Goal: Transaction & Acquisition: Purchase product/service

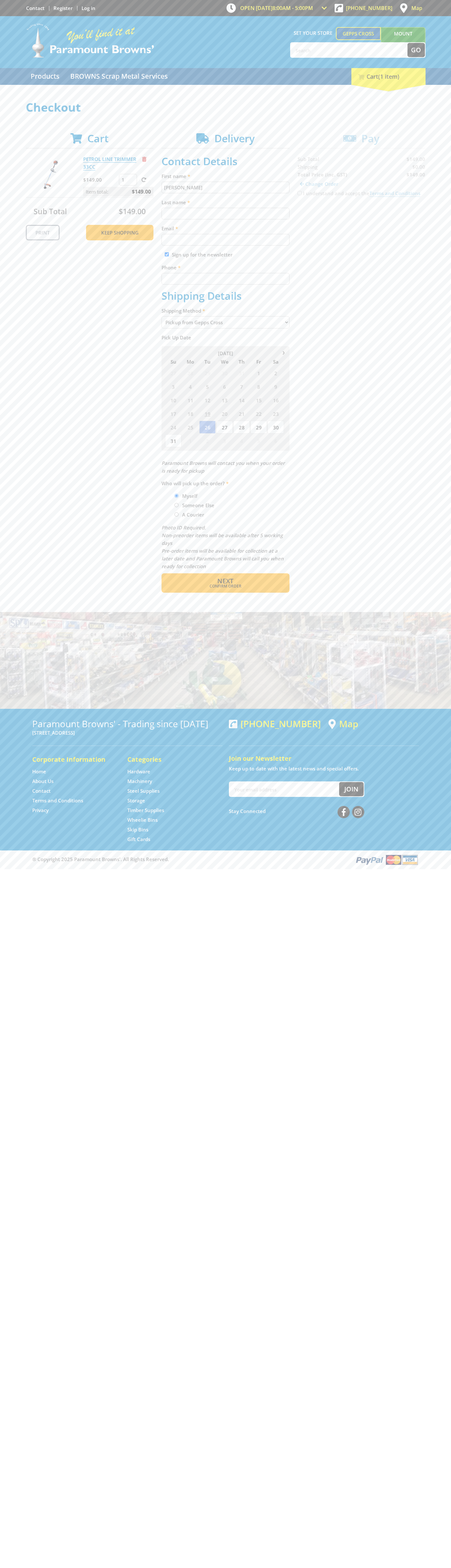
type input "[PERSON_NAME]"
type input "[EMAIL_ADDRESS][DOMAIN_NAME]"
type input "0293744000"
click at [225, 581] on span "Next" at bounding box center [225, 581] width 16 height 9
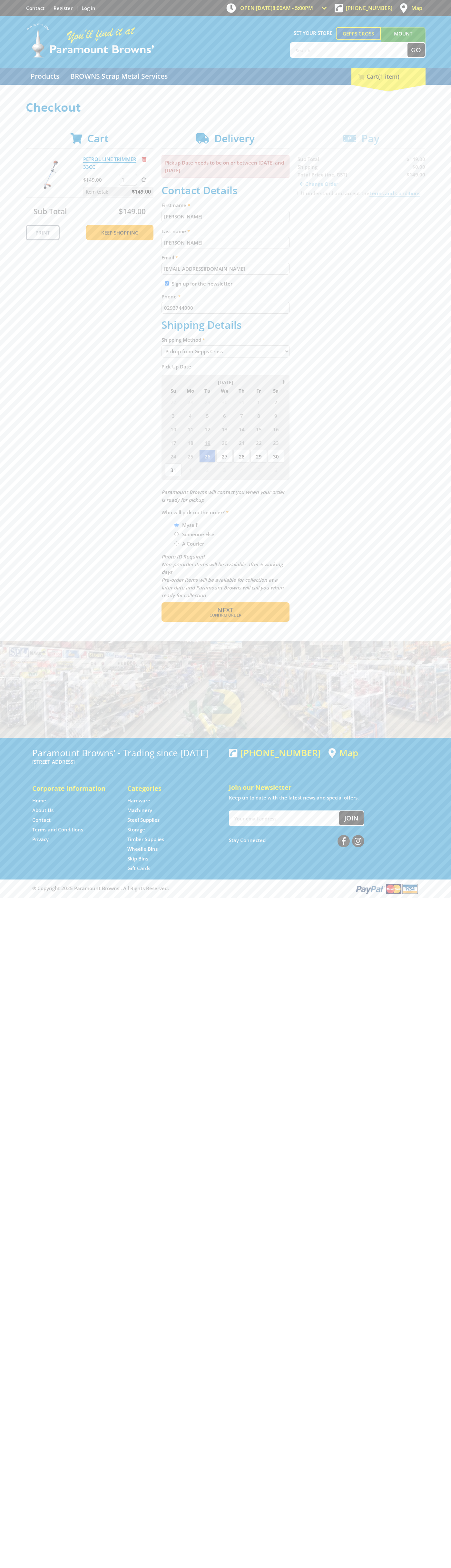
type input "[PERSON_NAME]"
click at [225, 616] on span "Confirm order" at bounding box center [225, 615] width 101 height 4
click at [225, 611] on span "Next" at bounding box center [225, 610] width 16 height 9
